Goal: Navigation & Orientation: Find specific page/section

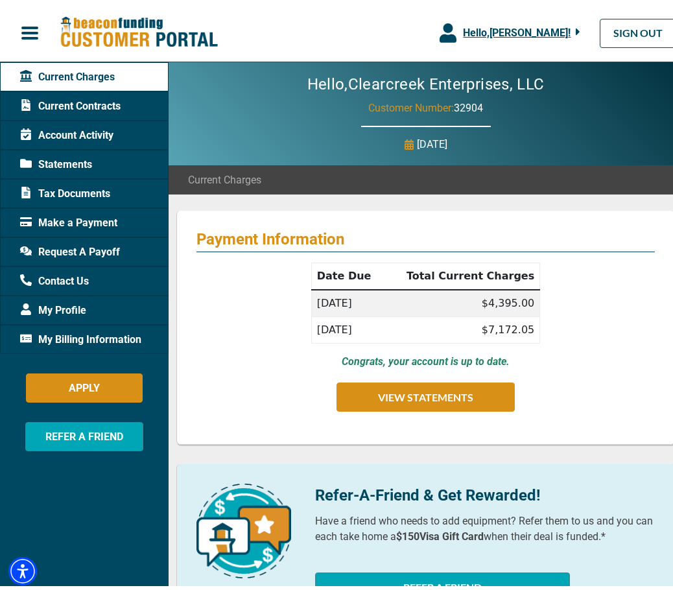
click at [98, 127] on span "Account Activity" at bounding box center [66, 132] width 93 height 16
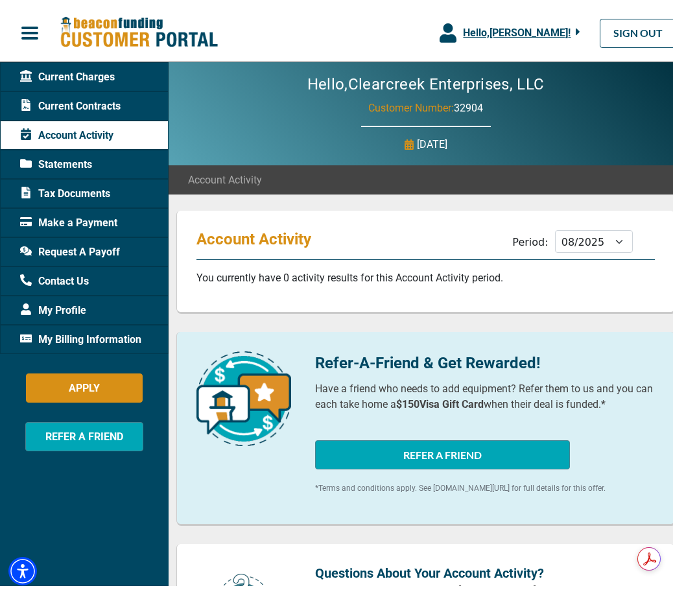
click at [84, 93] on div "Current Contracts" at bounding box center [84, 102] width 169 height 29
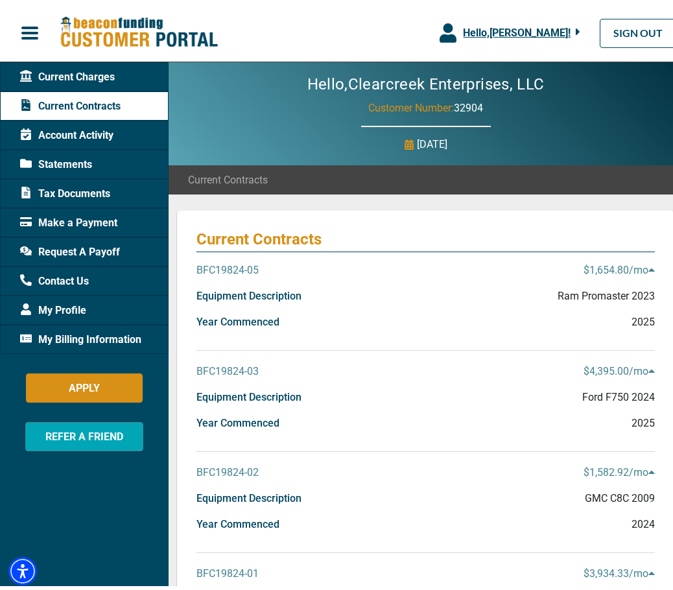
click at [84, 159] on span "Statements" at bounding box center [56, 161] width 72 height 16
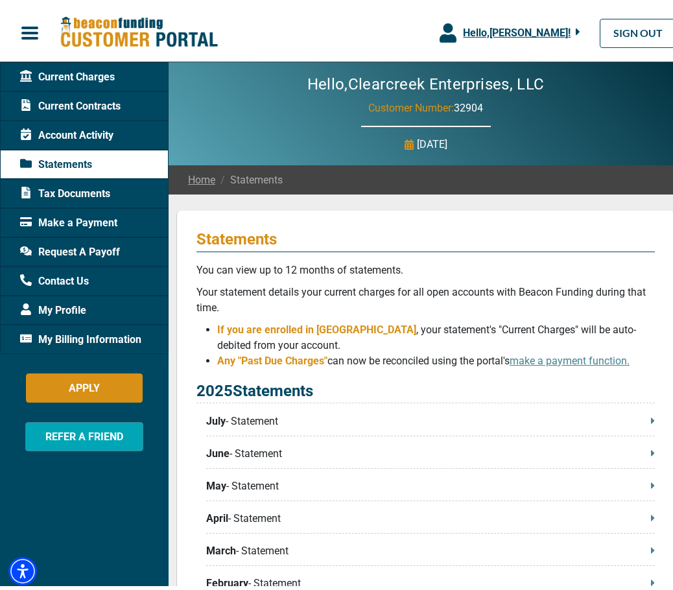
click at [90, 125] on span "Account Activity" at bounding box center [66, 132] width 93 height 16
